Goal: Task Accomplishment & Management: Manage account settings

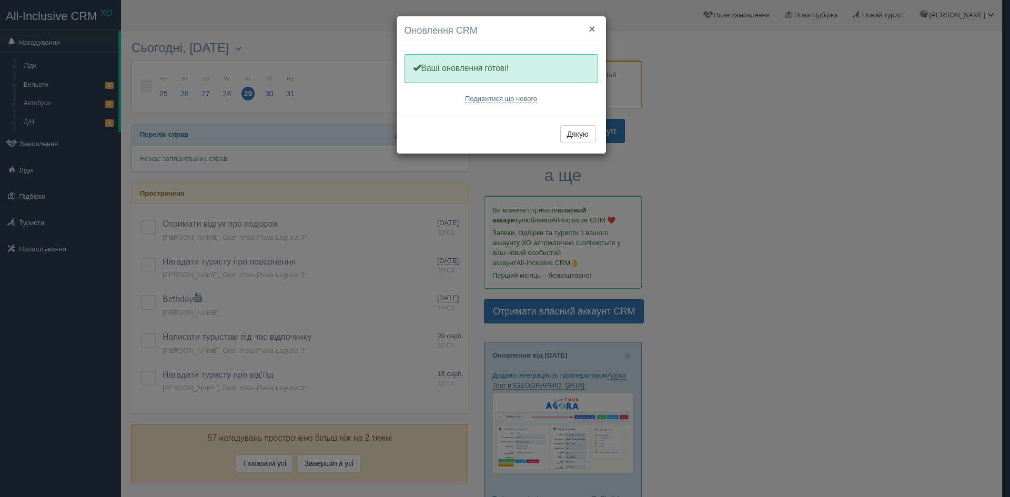
click at [592, 28] on button "×" at bounding box center [592, 28] width 6 height 11
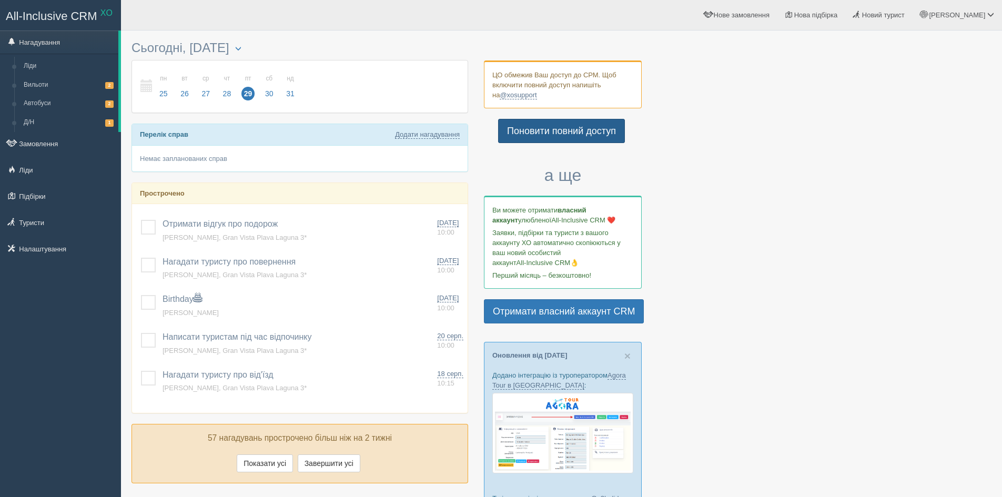
click at [586, 131] on link "Поновити повний доступ" at bounding box center [561, 131] width 127 height 24
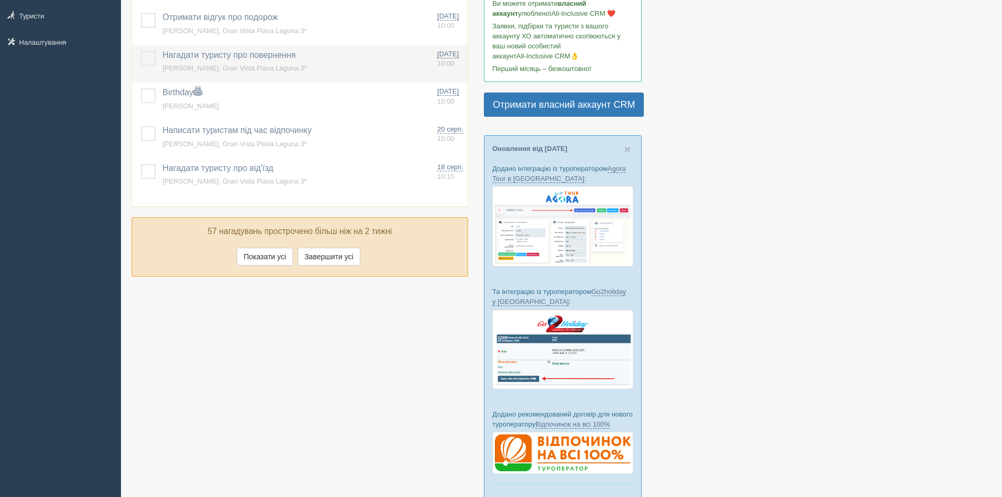
scroll to position [210, 0]
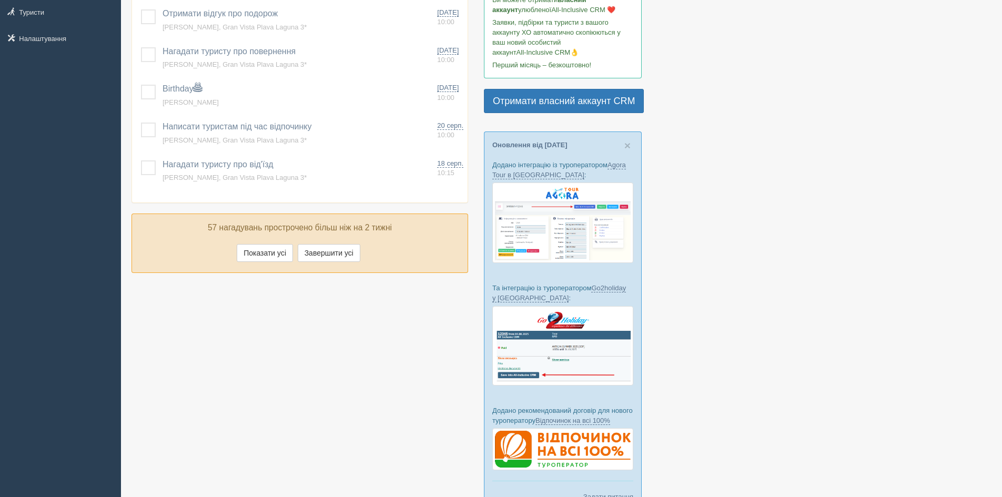
click at [816, 424] on div at bounding box center [562, 173] width 860 height 696
click at [267, 246] on button "Показати усі" at bounding box center [265, 253] width 56 height 18
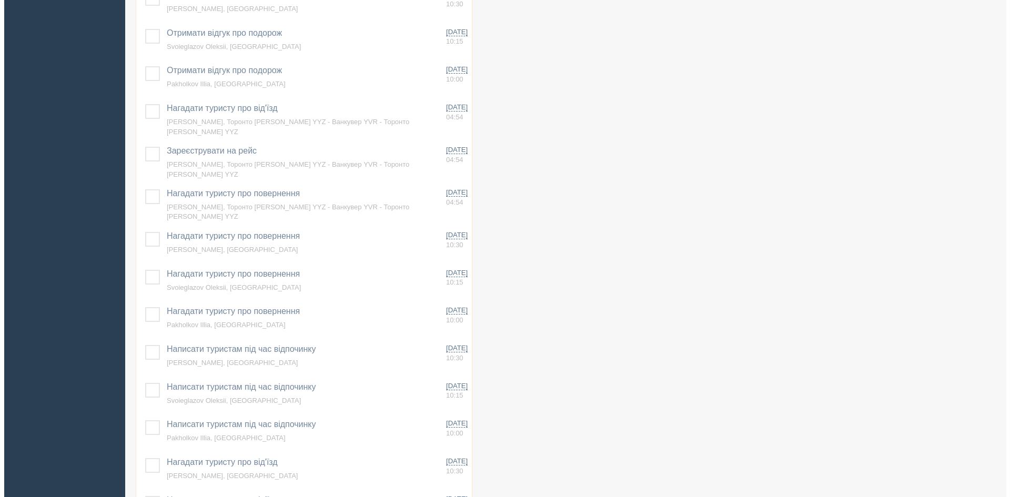
scroll to position [2256, 0]
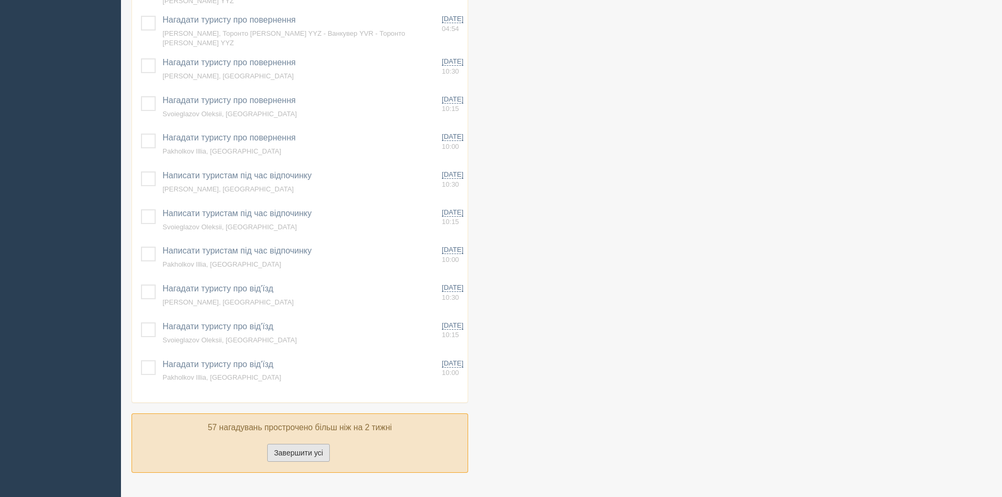
click at [299, 444] on button "Завершити усі" at bounding box center [298, 453] width 63 height 18
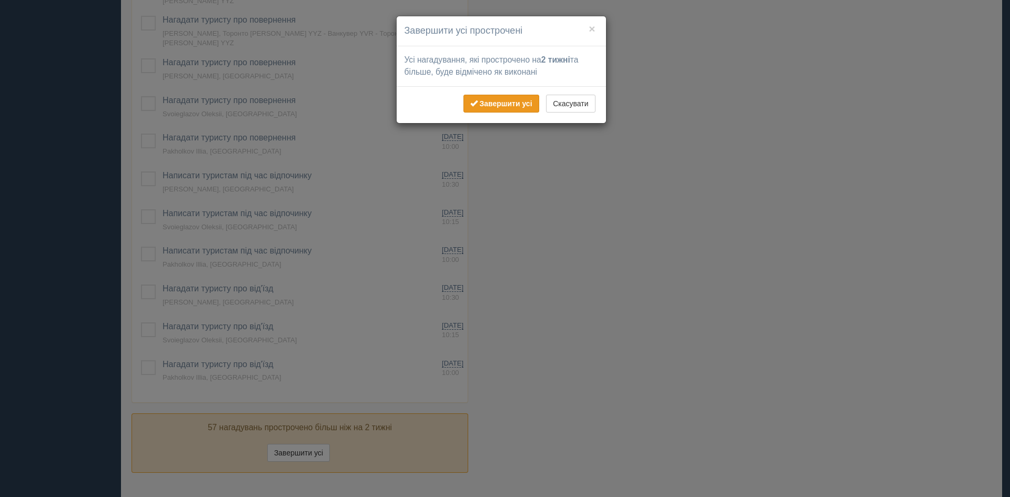
click at [510, 101] on b "Завершити усі" at bounding box center [505, 103] width 53 height 8
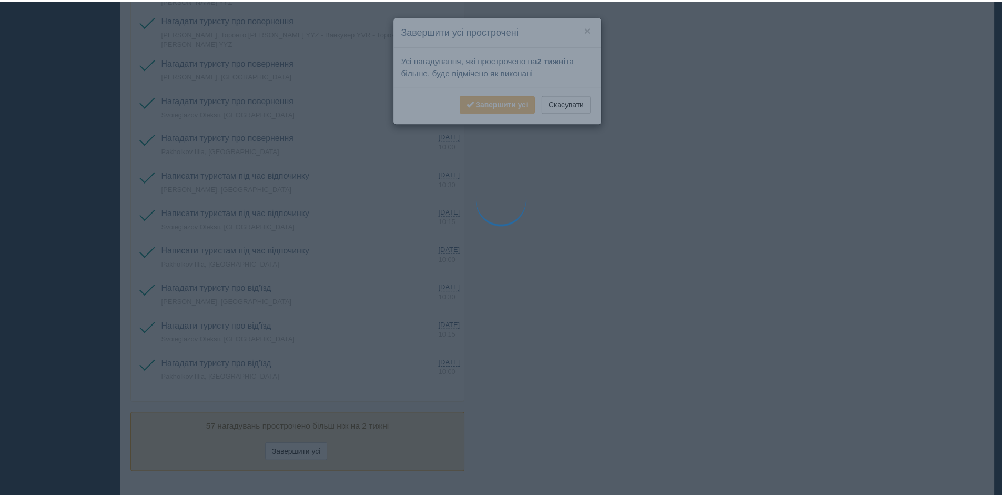
scroll to position [2225, 0]
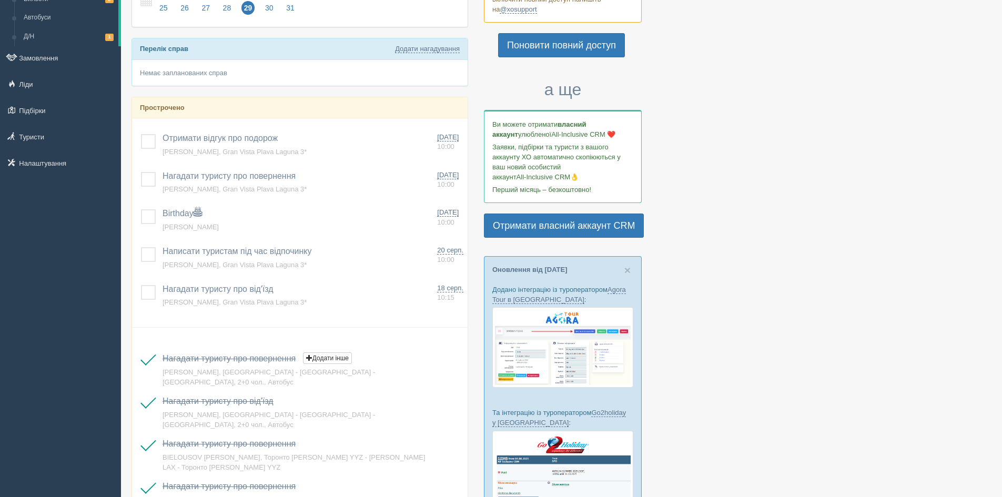
scroll to position [0, 0]
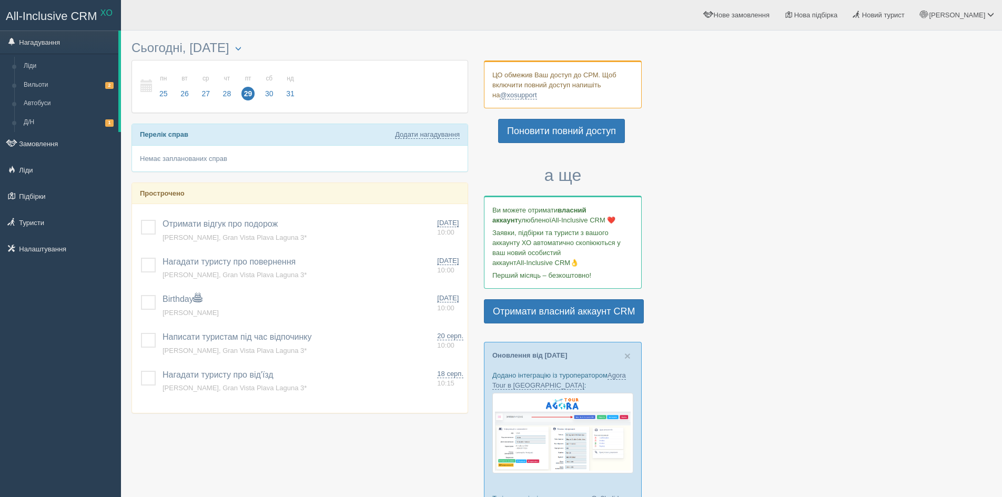
click at [876, 307] on div at bounding box center [562, 384] width 860 height 696
click at [629, 356] on span "×" at bounding box center [628, 356] width 6 height 12
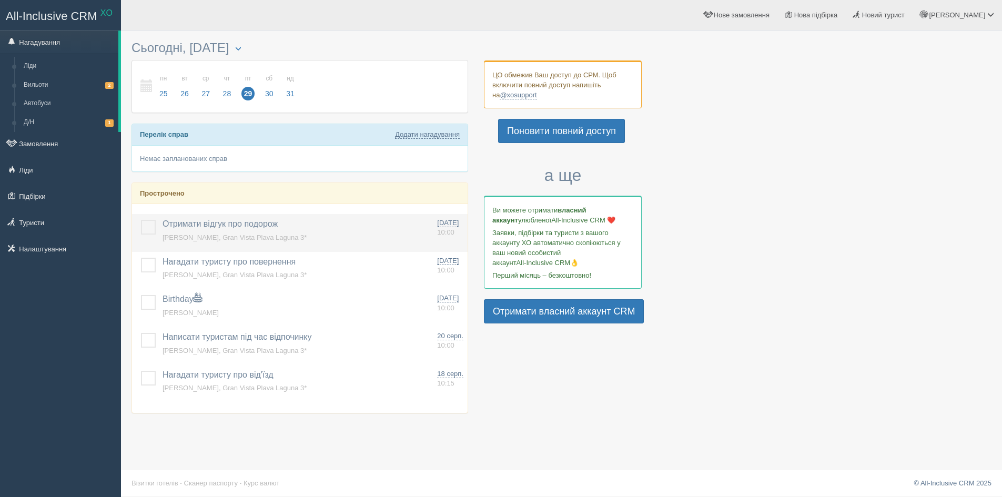
click at [141, 220] on label at bounding box center [141, 220] width 0 height 0
click at [0, 0] on input "checkbox" at bounding box center [0, 0] width 0 height 0
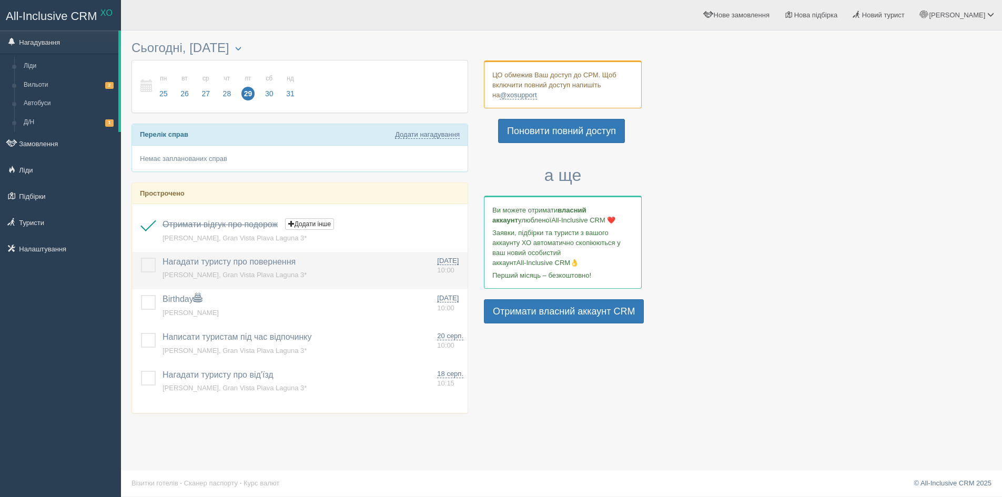
click at [141, 258] on label at bounding box center [141, 258] width 0 height 0
click at [0, 0] on input "checkbox" at bounding box center [0, 0] width 0 height 0
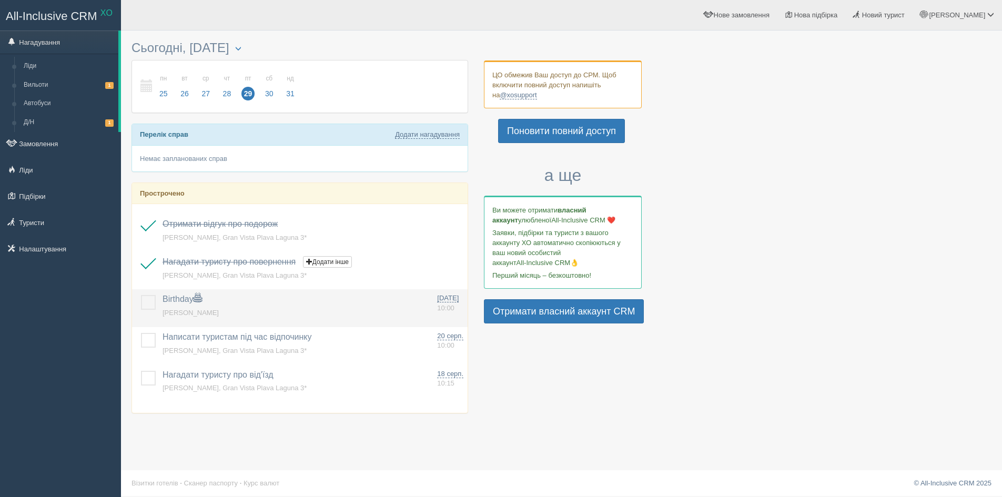
click at [141, 295] on label at bounding box center [141, 295] width 0 height 0
click at [0, 0] on input "checkbox" at bounding box center [0, 0] width 0 height 0
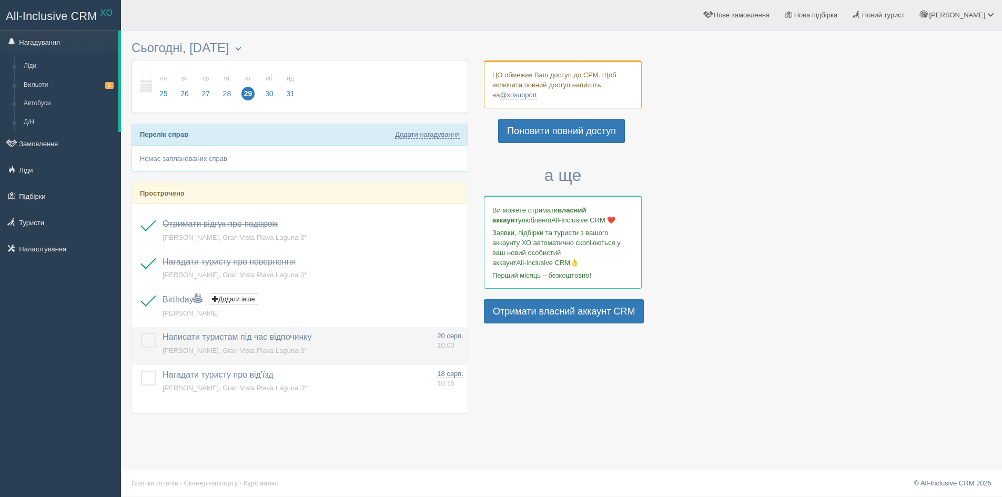
click at [141, 333] on label at bounding box center [141, 333] width 0 height 0
click at [0, 0] on input "checkbox" at bounding box center [0, 0] width 0 height 0
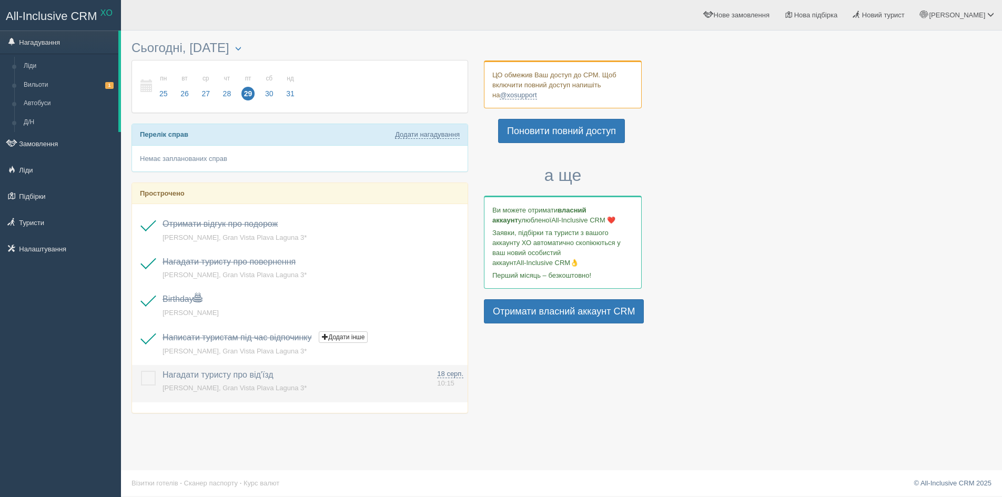
click at [141, 371] on label at bounding box center [141, 371] width 0 height 0
click at [0, 0] on input "checkbox" at bounding box center [0, 0] width 0 height 0
click at [629, 407] on div at bounding box center [562, 230] width 860 height 388
